Goal: Task Accomplishment & Management: Use online tool/utility

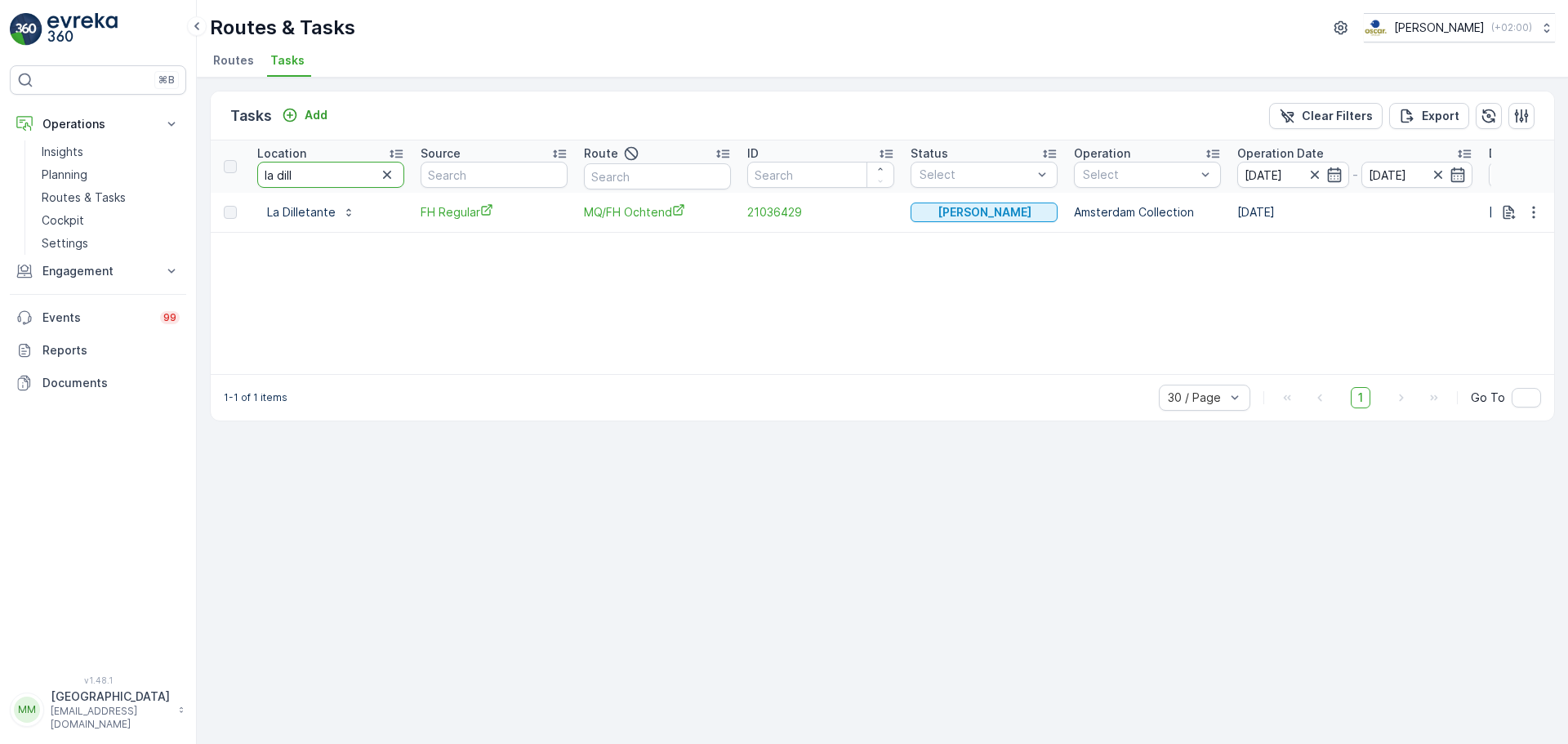
drag, startPoint x: 338, startPoint y: 177, endPoint x: 206, endPoint y: 180, distance: 132.0
click at [206, 180] on div "Tasks Add Clear Filters Export Location la dill Source Route ID Status Select O…" at bounding box center [883, 411] width 1371 height 667
type input "arnold c"
click at [1533, 218] on icon "button" at bounding box center [1533, 212] width 16 height 16
click at [1507, 207] on icon "button" at bounding box center [1508, 212] width 16 height 16
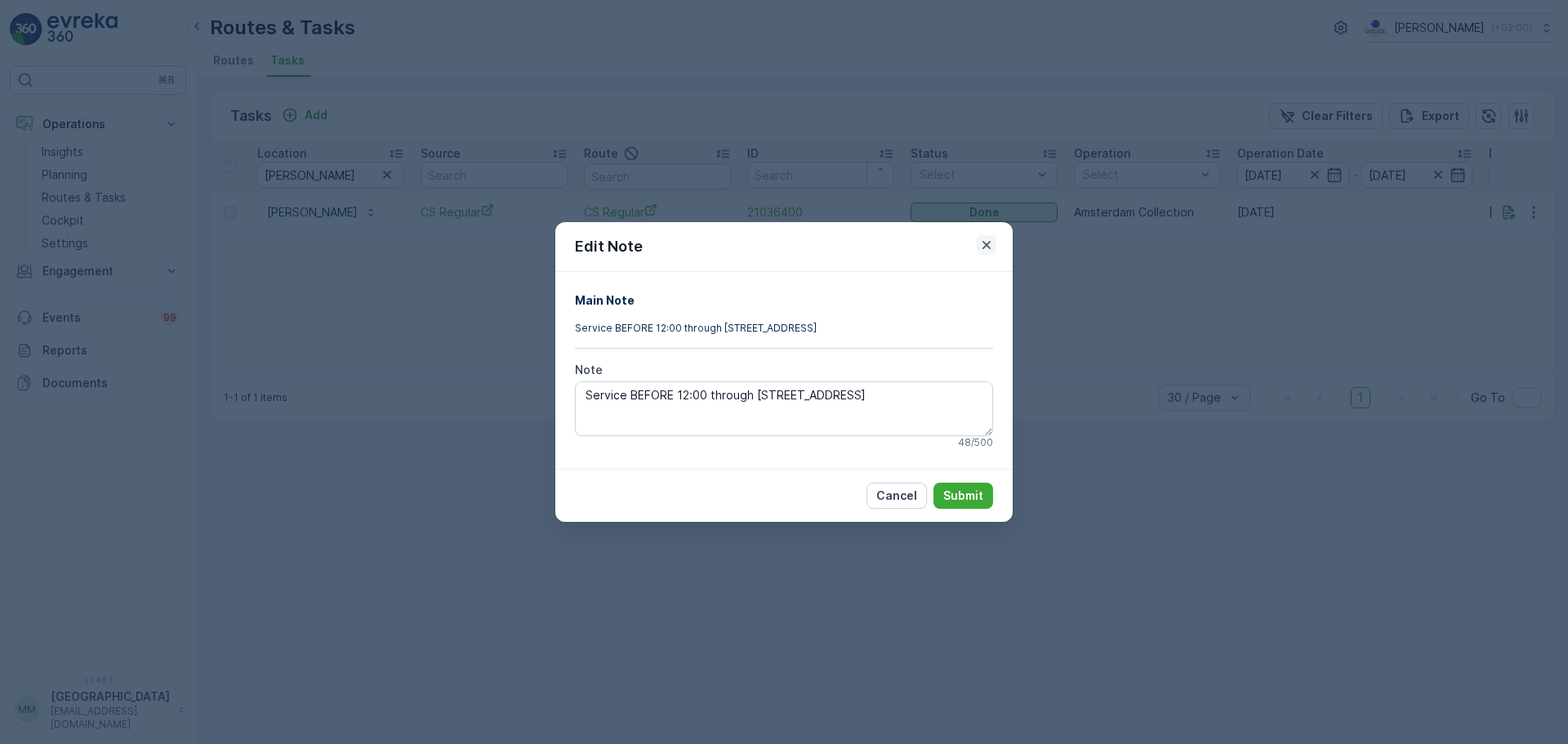
click at [990, 251] on icon "button" at bounding box center [986, 244] width 16 height 16
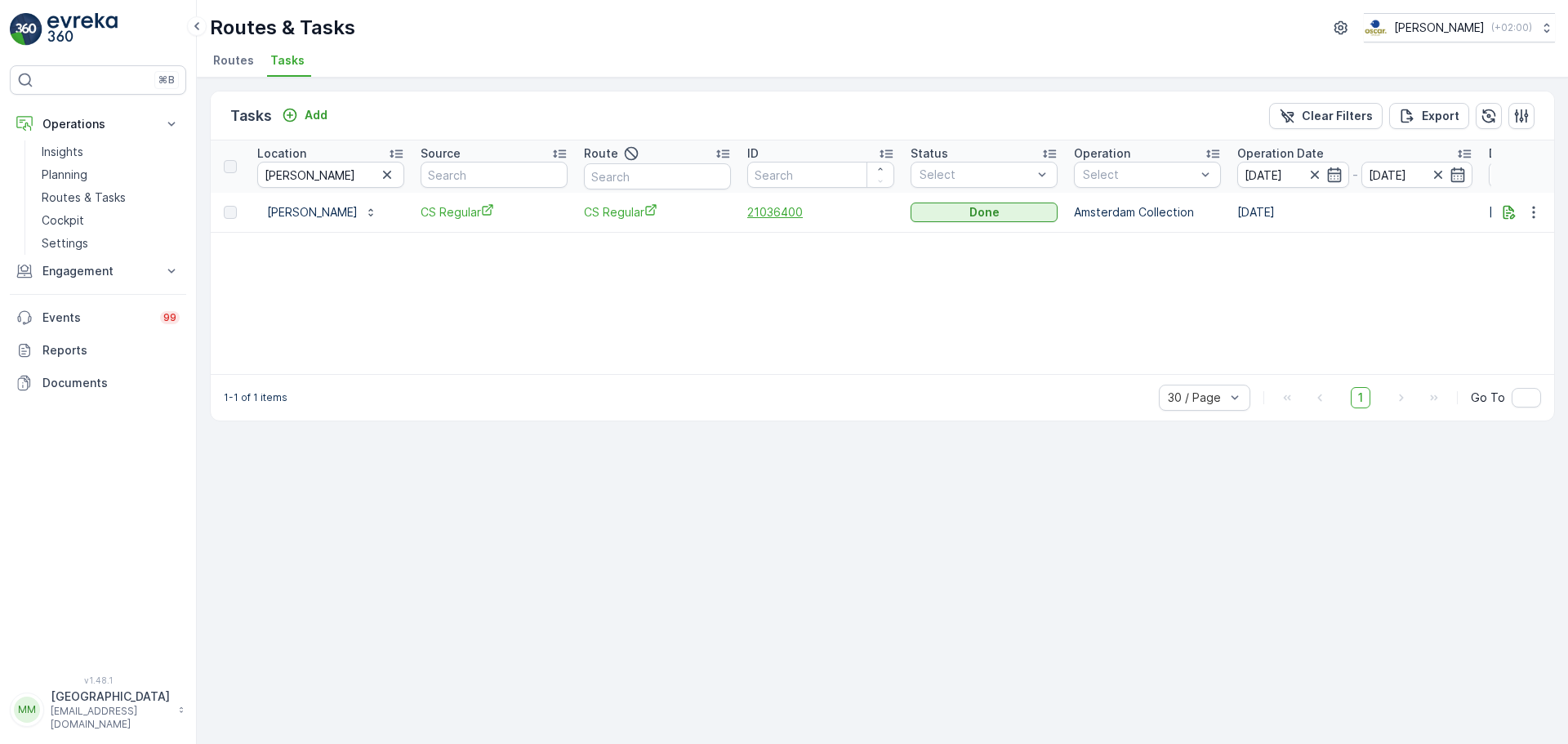
click at [793, 215] on span "21036400" at bounding box center [821, 212] width 147 height 16
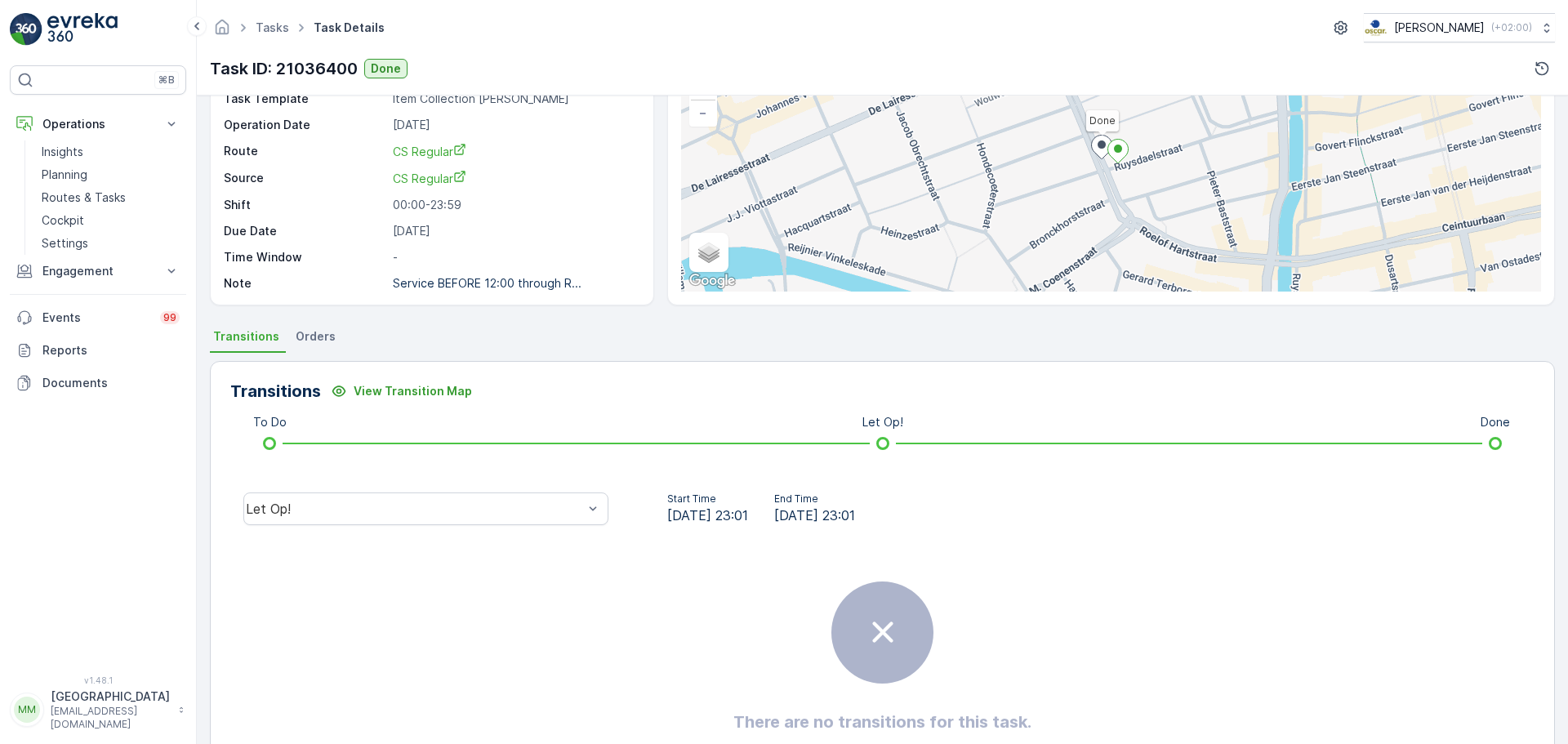
scroll to position [204, 0]
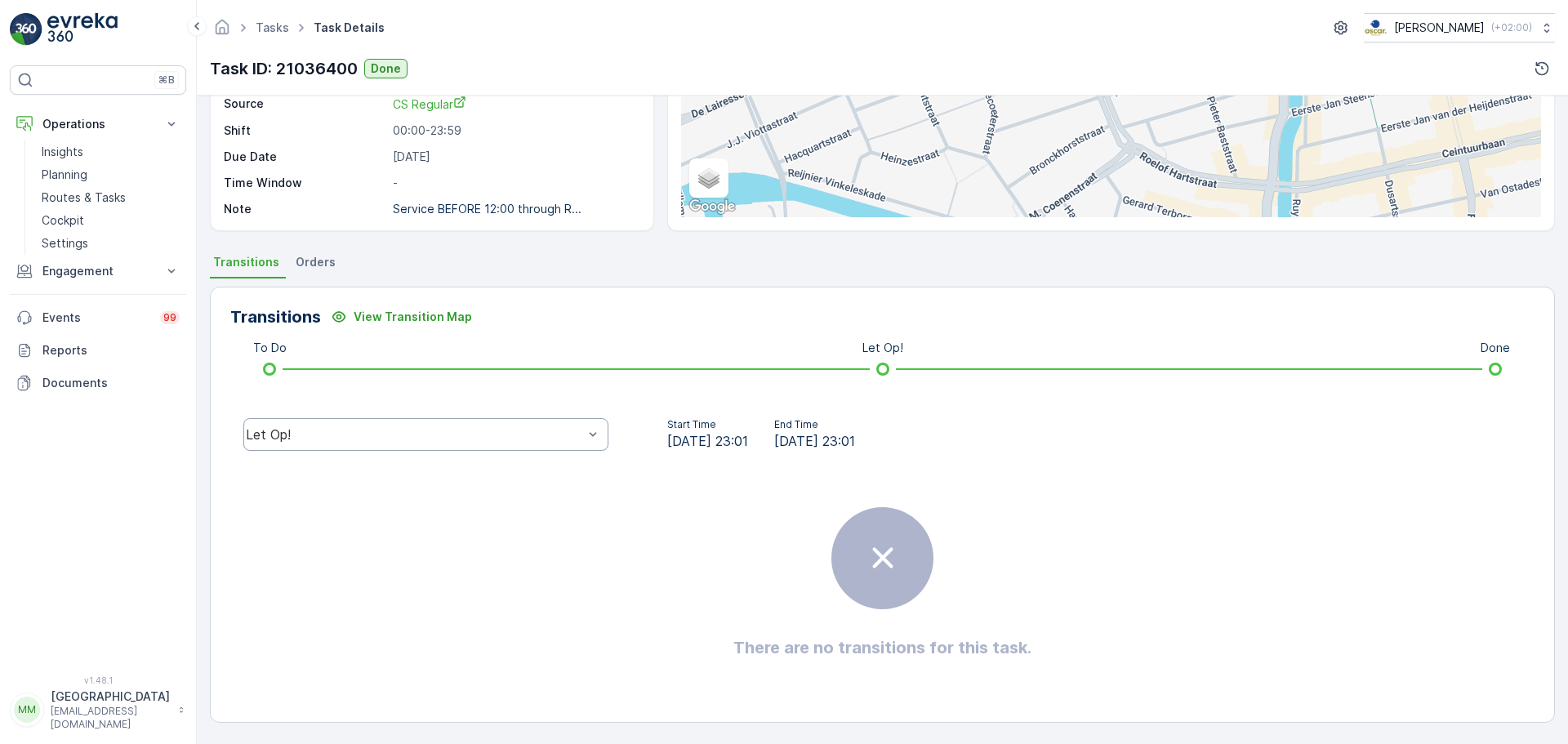
click at [425, 442] on div "Let Op!" at bounding box center [414, 434] width 340 height 15
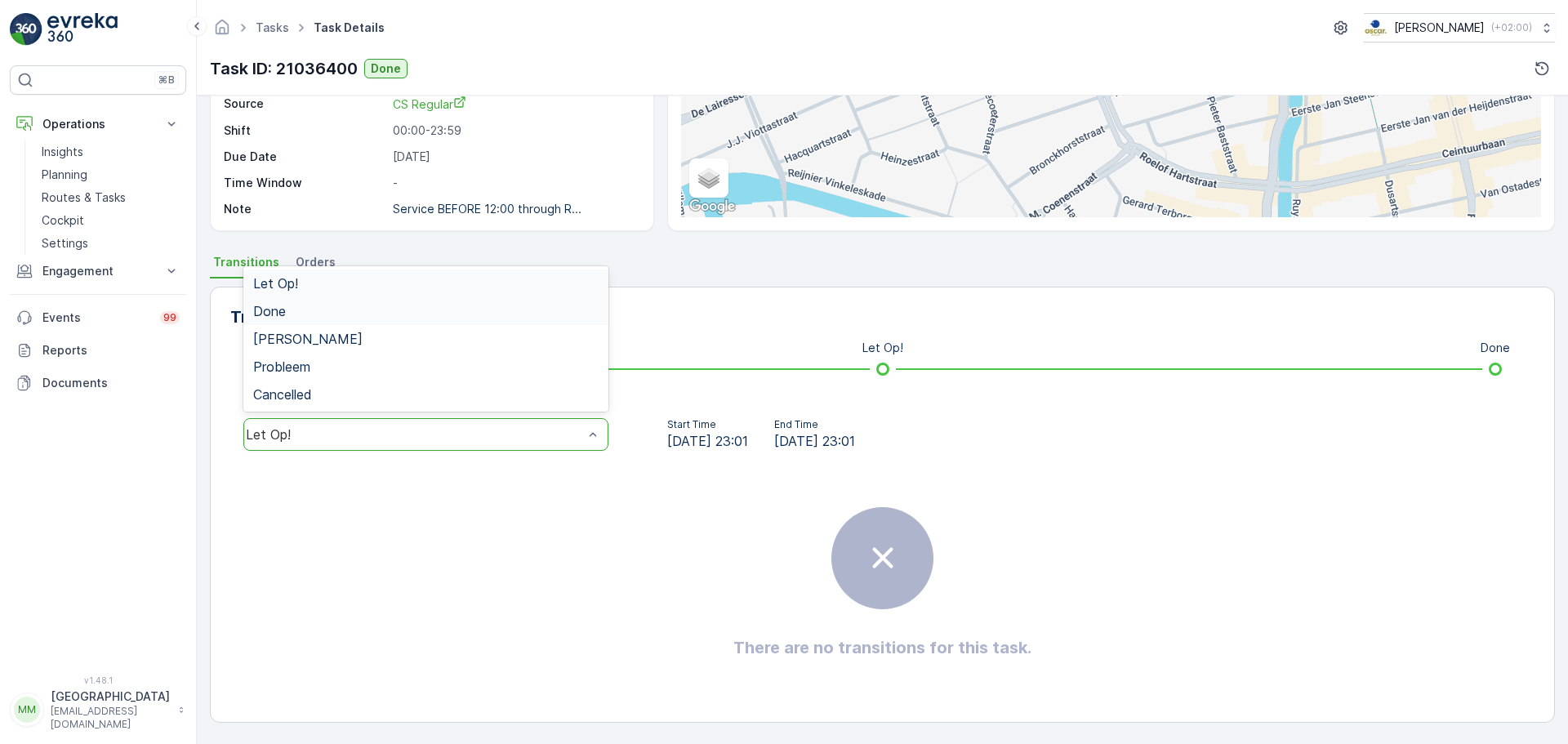
click at [357, 315] on div "Done" at bounding box center [425, 310] width 345 height 15
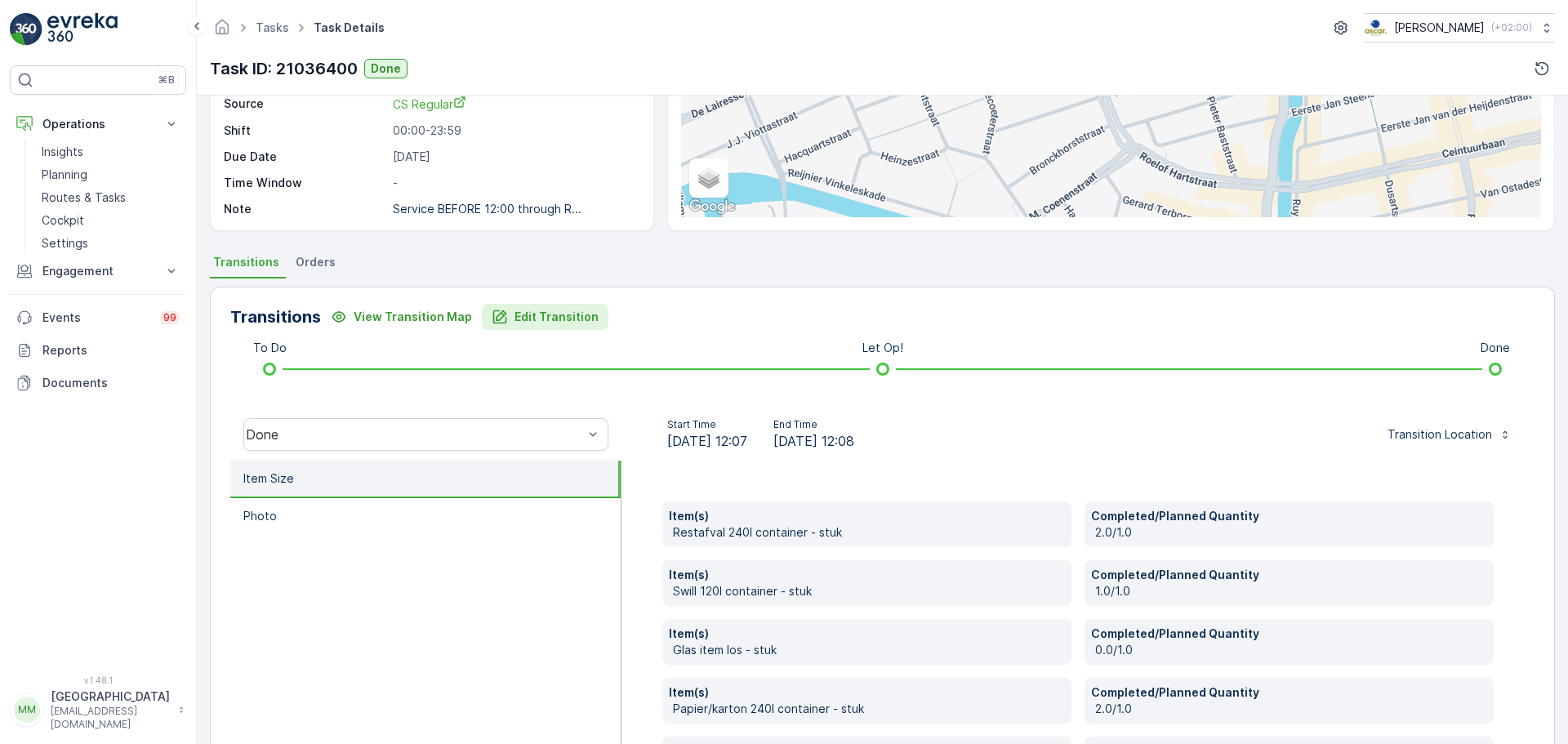
click at [553, 314] on p "Edit Transition" at bounding box center [556, 316] width 84 height 16
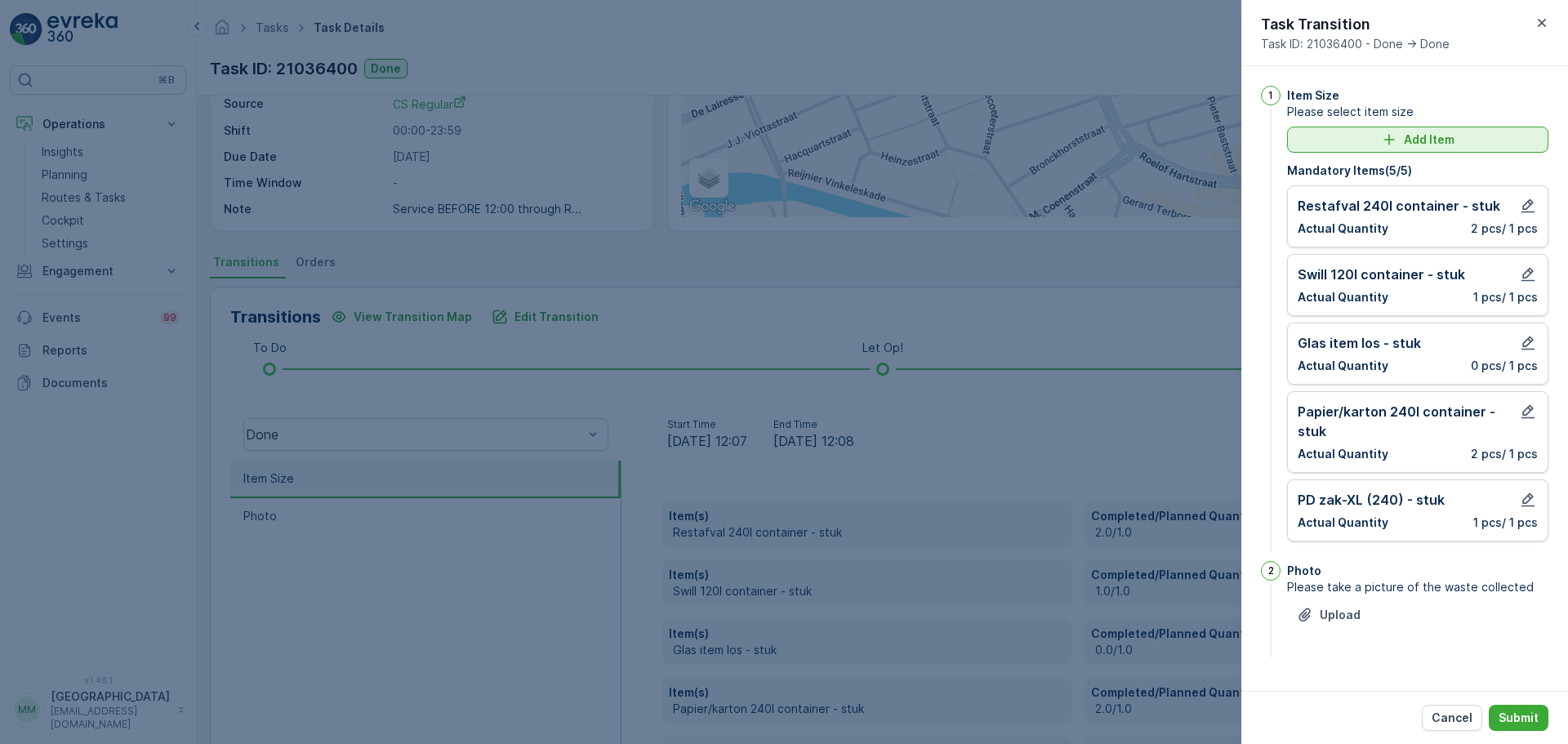
click at [1396, 147] on icon "Add Item" at bounding box center [1388, 139] width 16 height 16
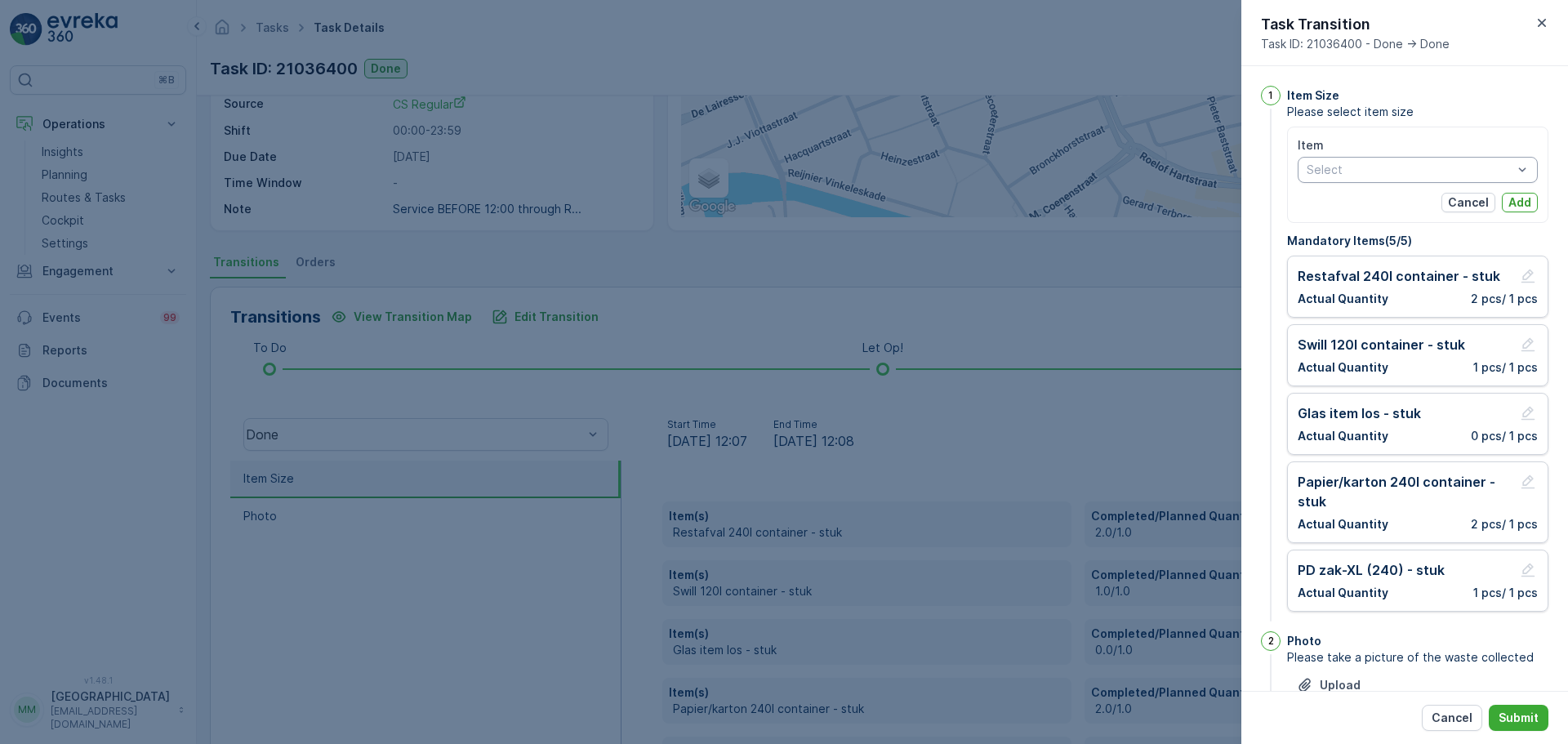
click at [1398, 176] on div at bounding box center [1409, 170] width 209 height 13
type input "elek"
click at [1410, 254] on span "Klein elektronisch afval >80l - stuk" at bounding box center [1402, 257] width 189 height 13
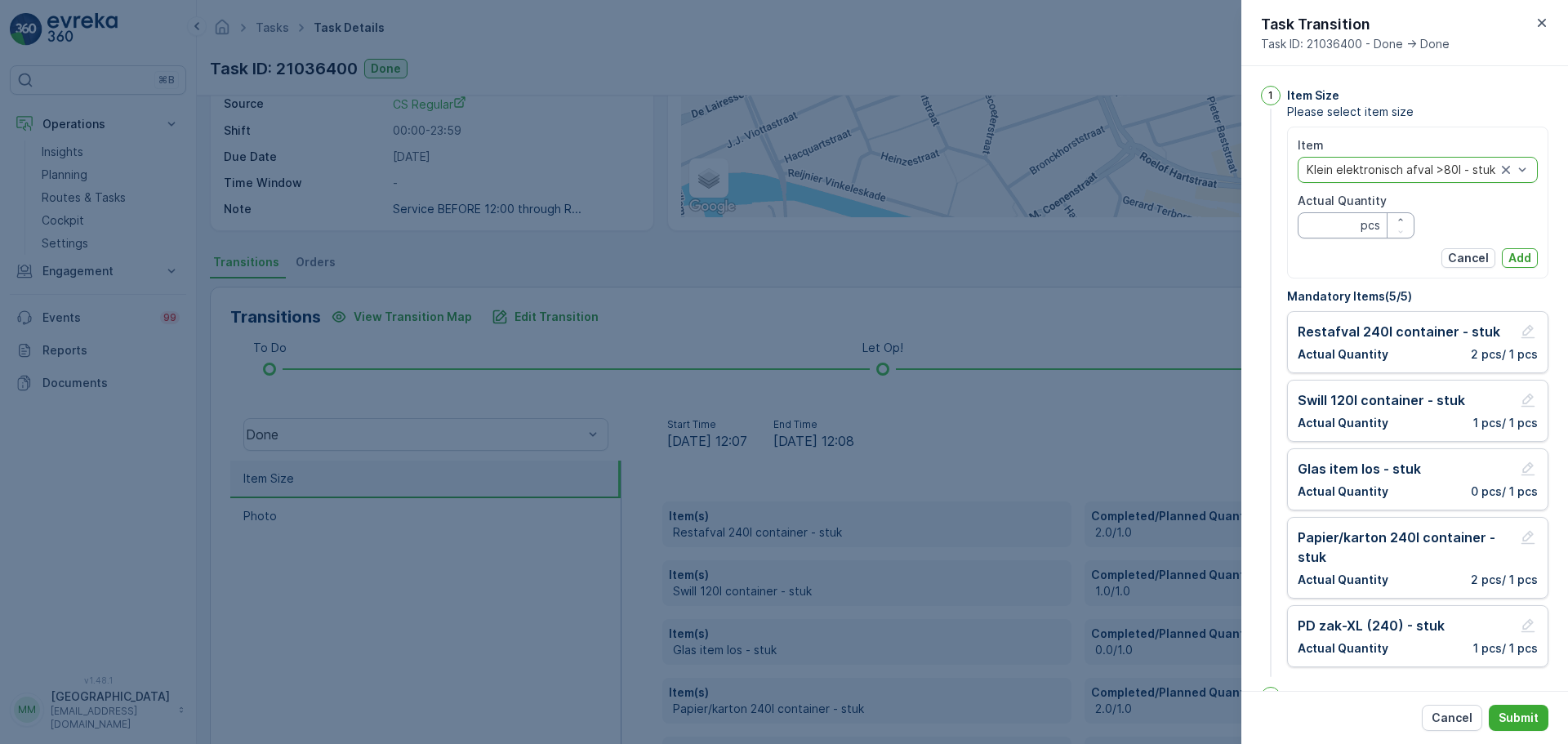
click at [1331, 233] on Quantity "Actual Quantity" at bounding box center [1356, 225] width 117 height 26
type Quantity "1"
click at [1522, 251] on p "Add" at bounding box center [1519, 258] width 23 height 16
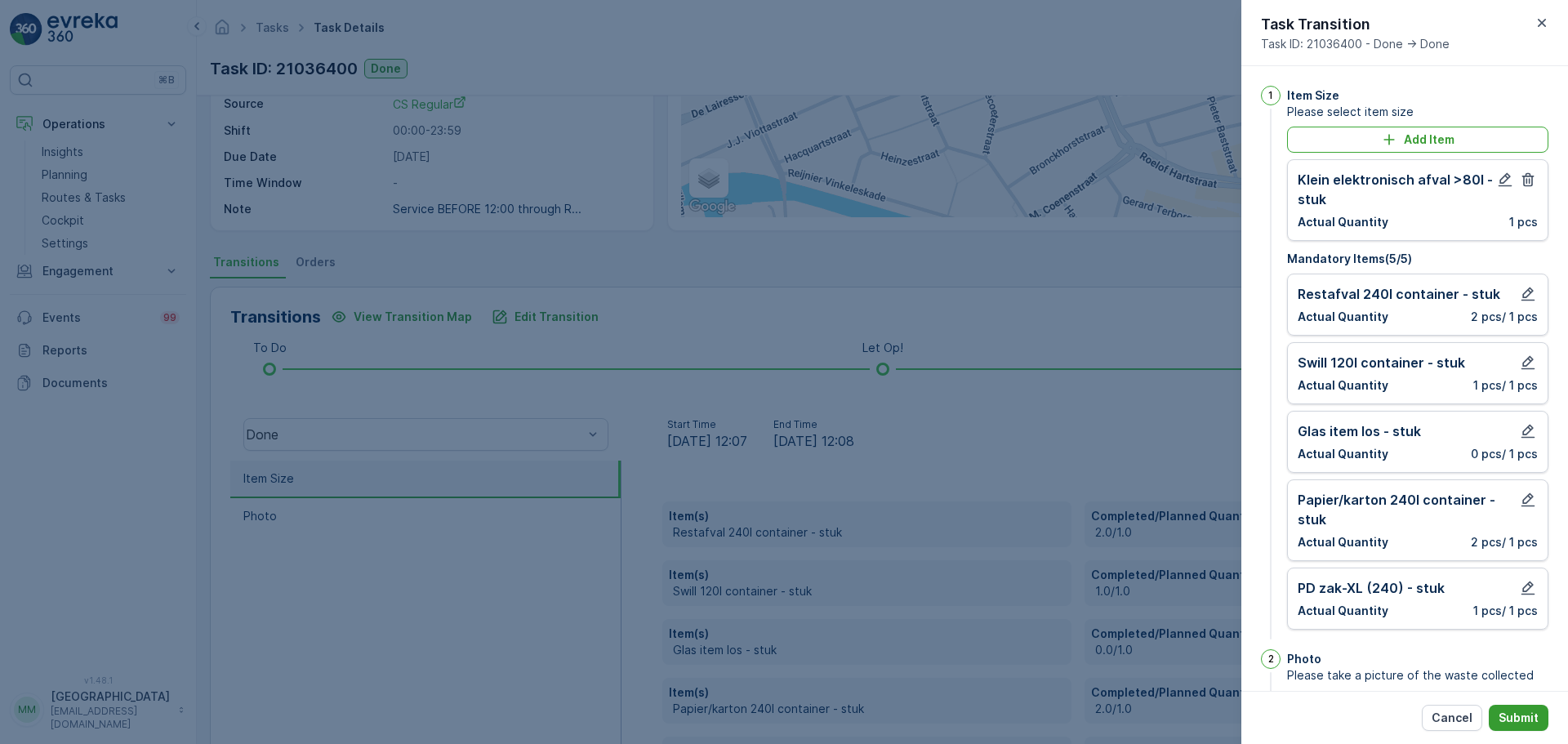
click at [1520, 710] on p "Submit" at bounding box center [1518, 717] width 40 height 16
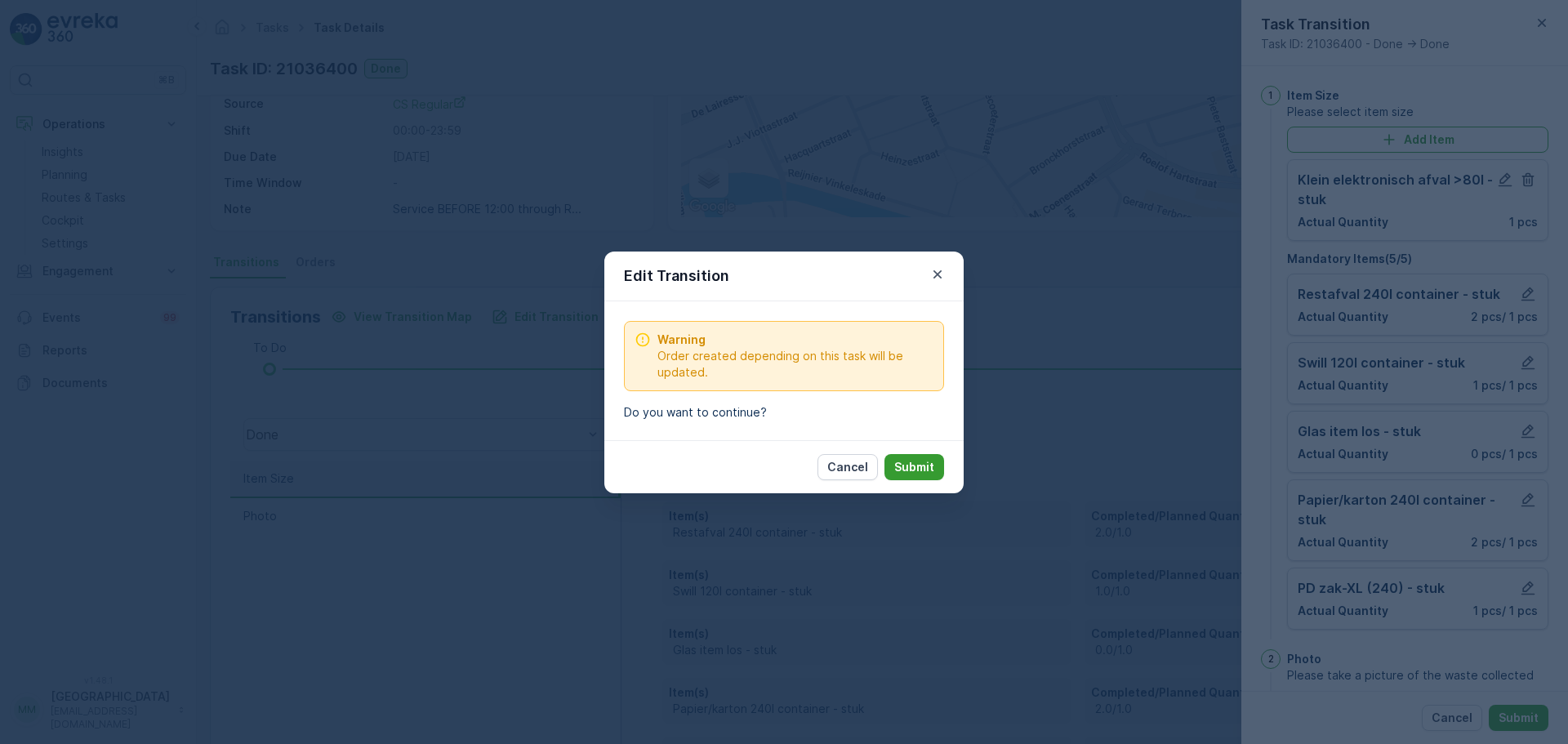
click at [920, 477] on button "Submit" at bounding box center [914, 467] width 60 height 26
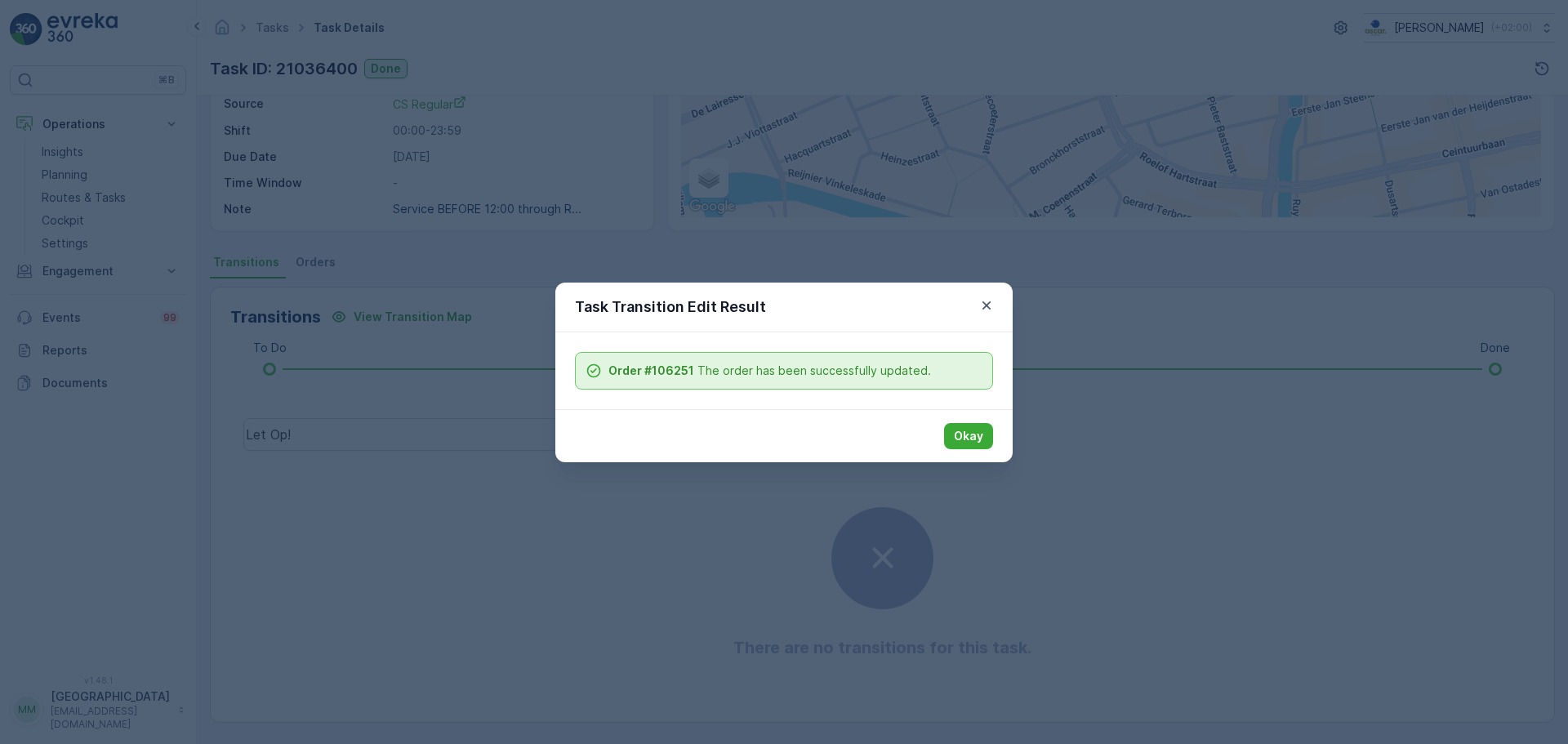
drag, startPoint x: 971, startPoint y: 441, endPoint x: 873, endPoint y: 425, distance: 99.3
click at [970, 439] on p "Okay" at bounding box center [968, 435] width 29 height 16
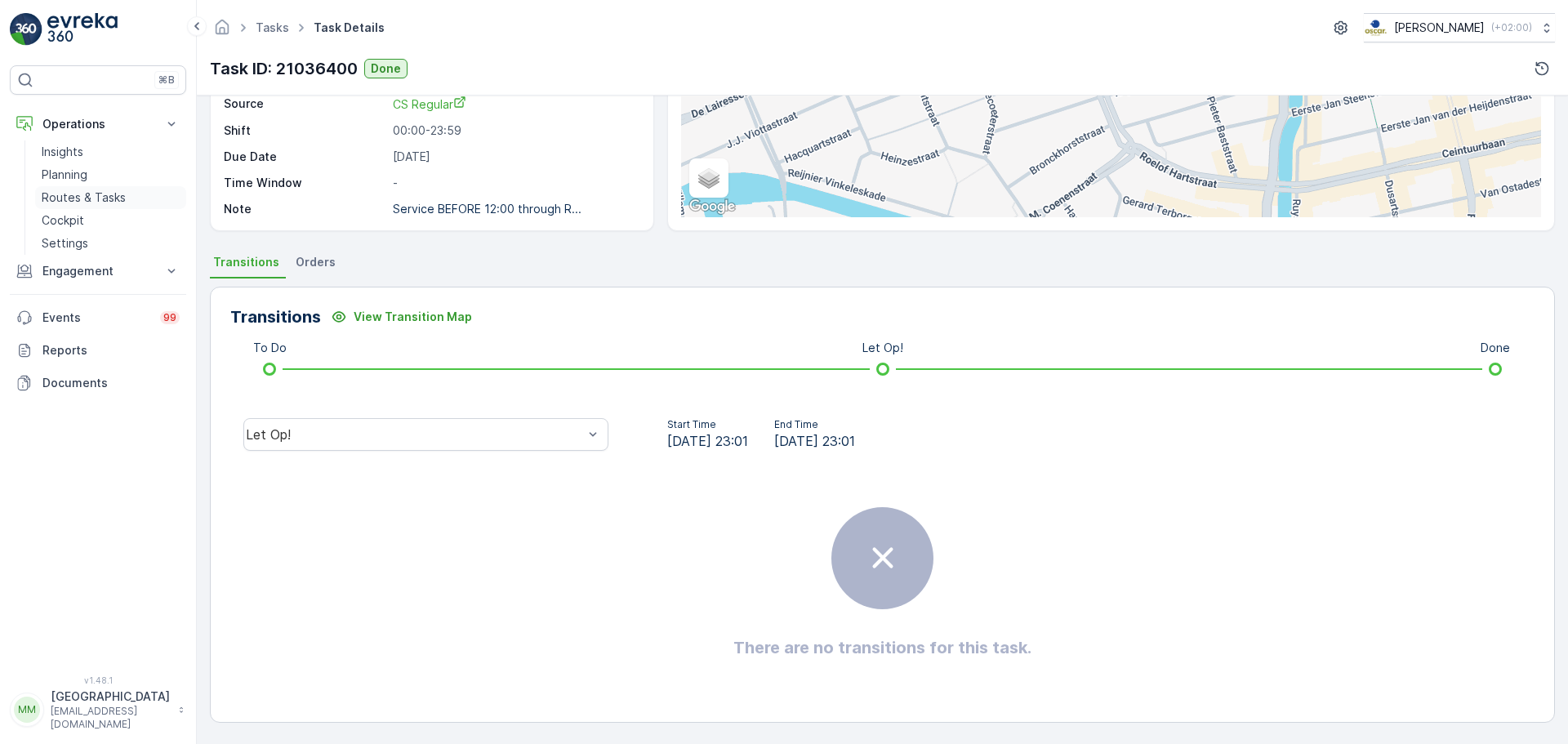
click at [125, 200] on link "Routes & Tasks" at bounding box center [111, 197] width 151 height 23
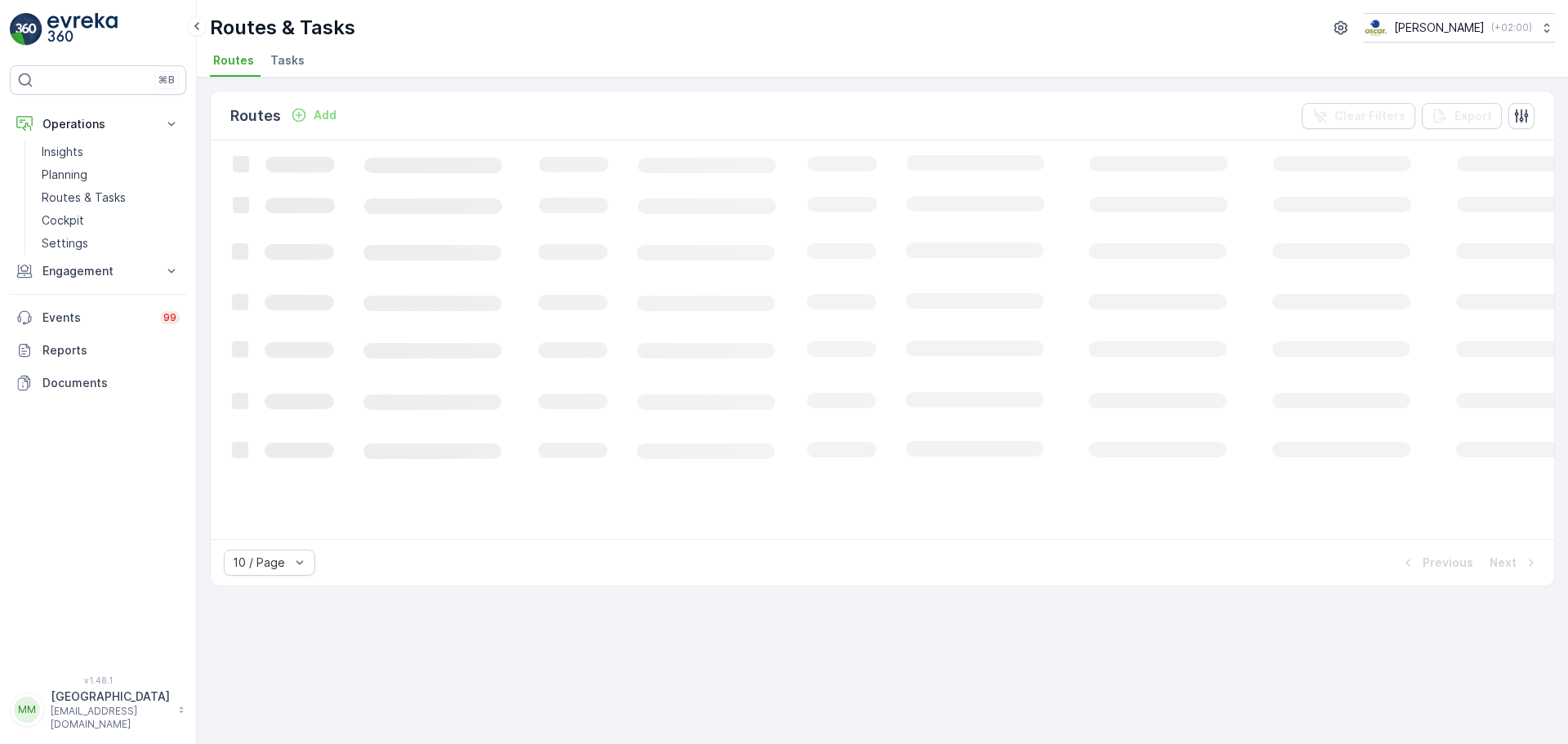
click at [296, 67] on span "Tasks" at bounding box center [287, 60] width 34 height 16
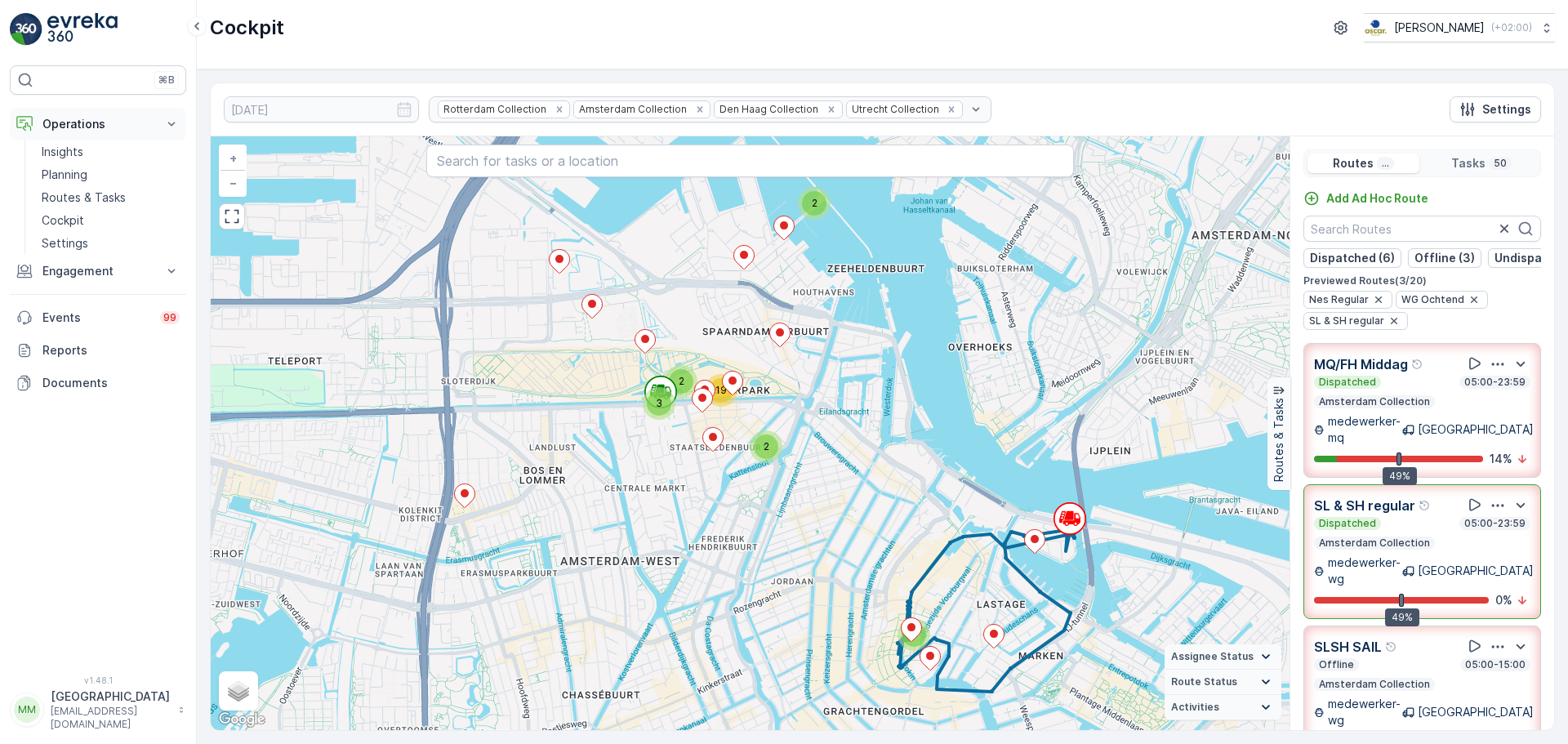
scroll to position [41, 0]
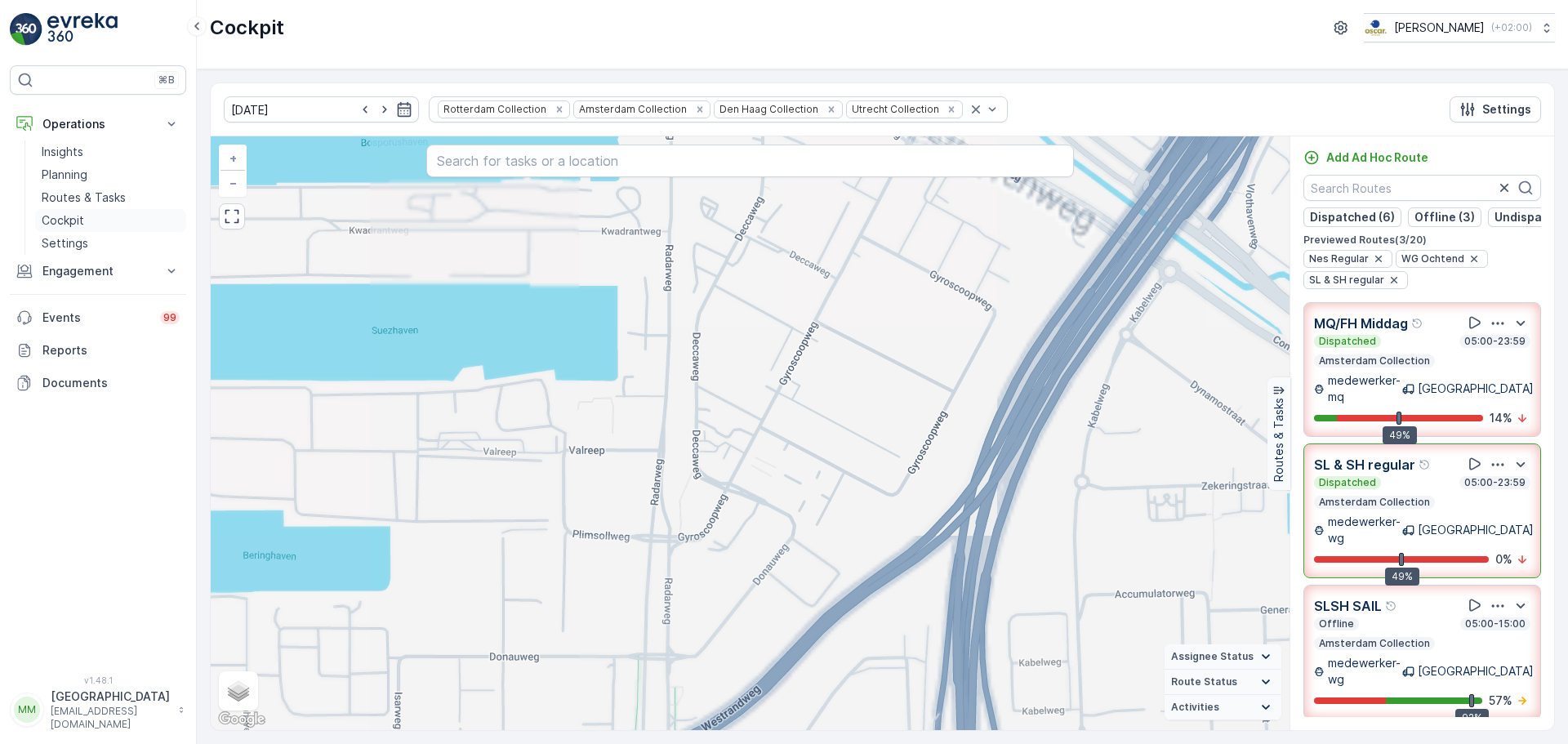
click at [81, 218] on p "Cockpit" at bounding box center [63, 220] width 43 height 16
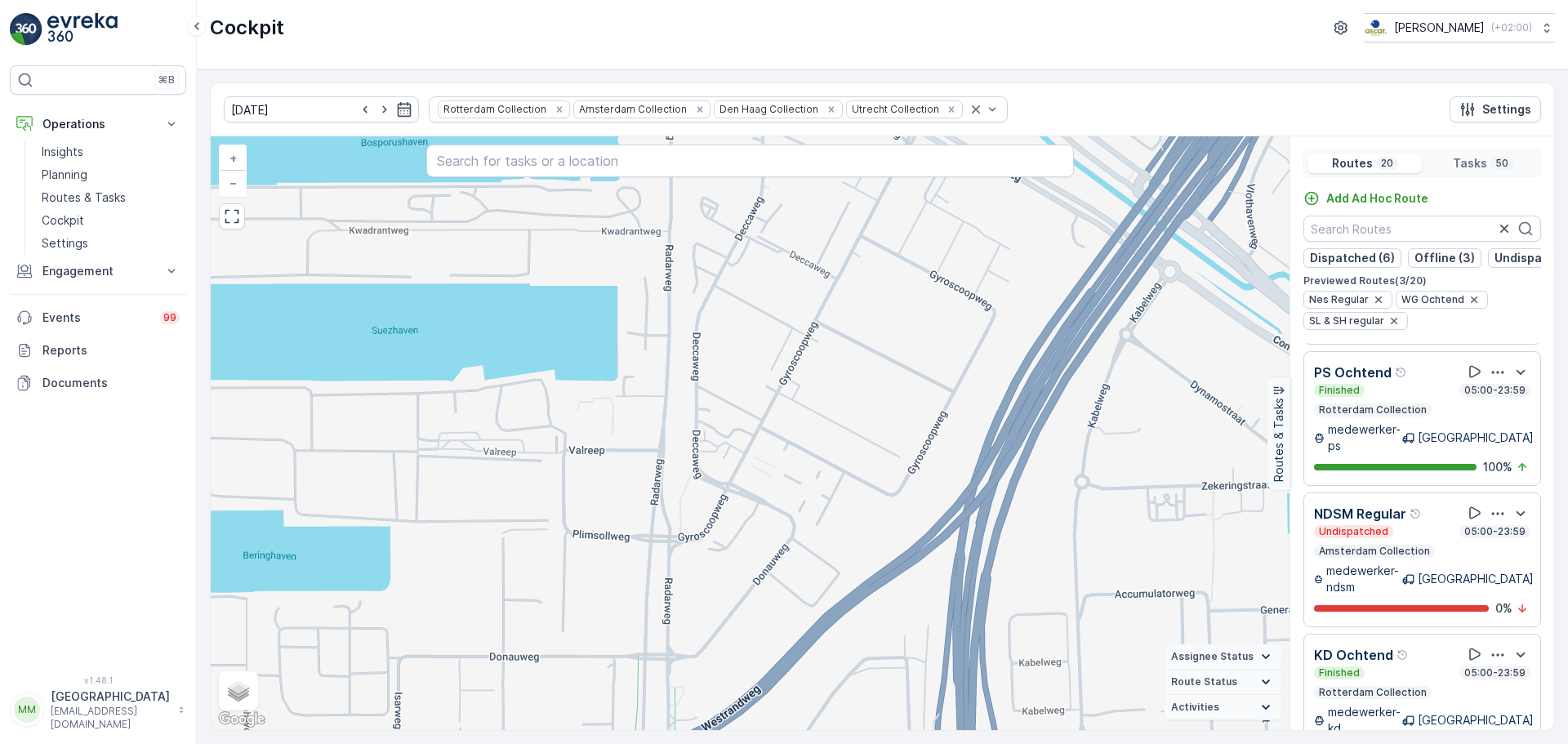
scroll to position [2105, 0]
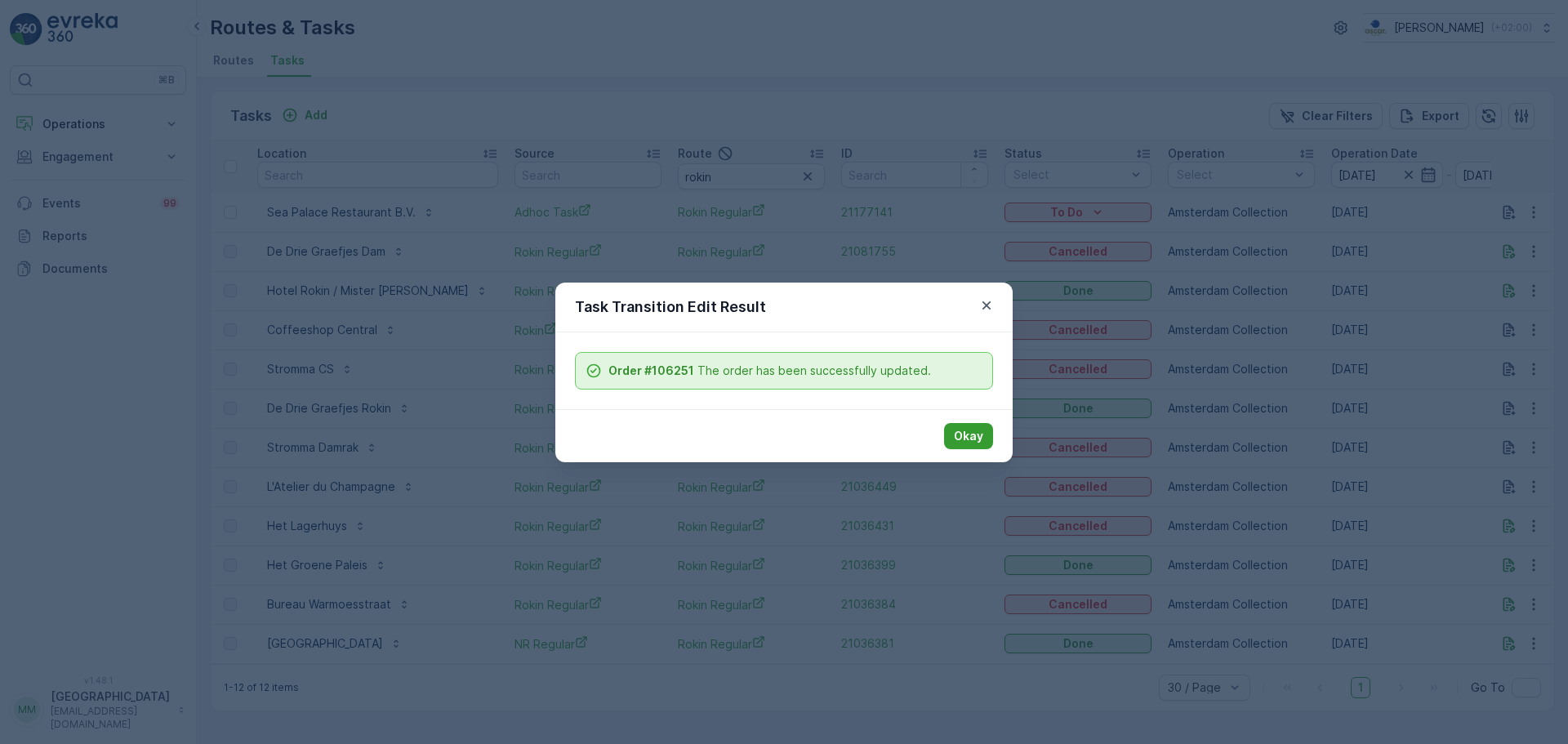
click at [964, 433] on p "Okay" at bounding box center [968, 435] width 29 height 16
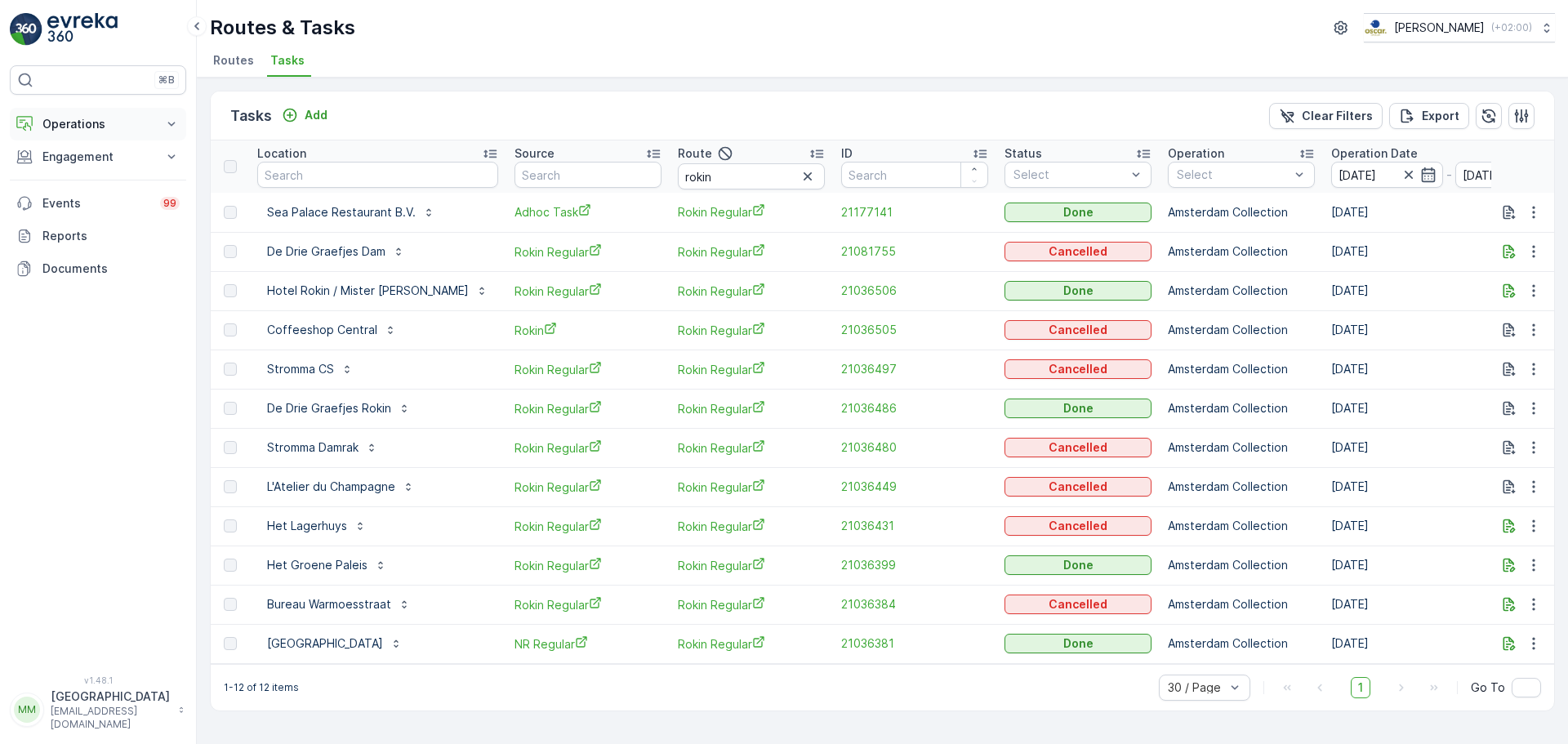
click at [130, 128] on p "Operations" at bounding box center [99, 123] width 111 height 16
click at [117, 200] on p "Routes & Tasks" at bounding box center [84, 197] width 84 height 16
